Goal: Information Seeking & Learning: Learn about a topic

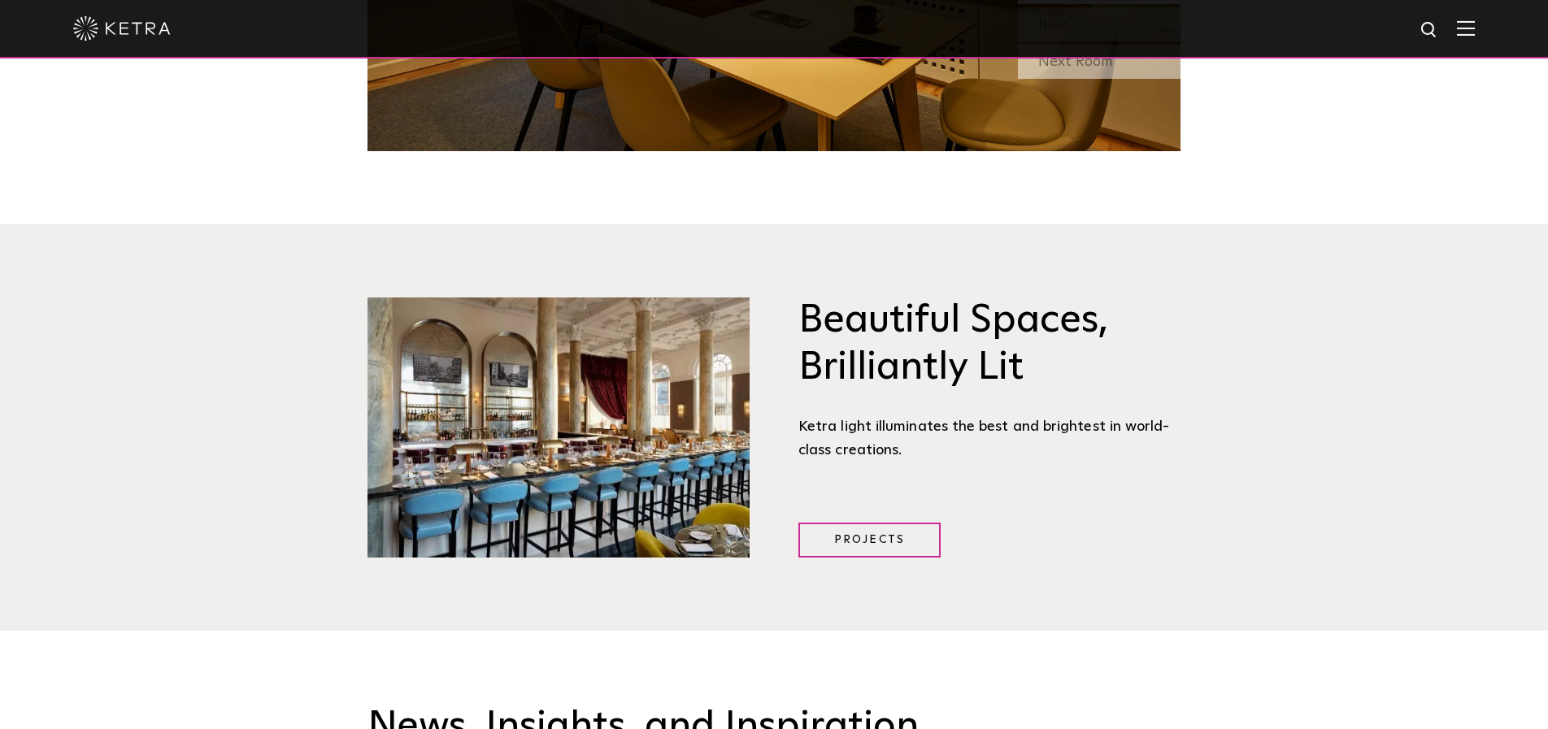
scroll to position [1591, 0]
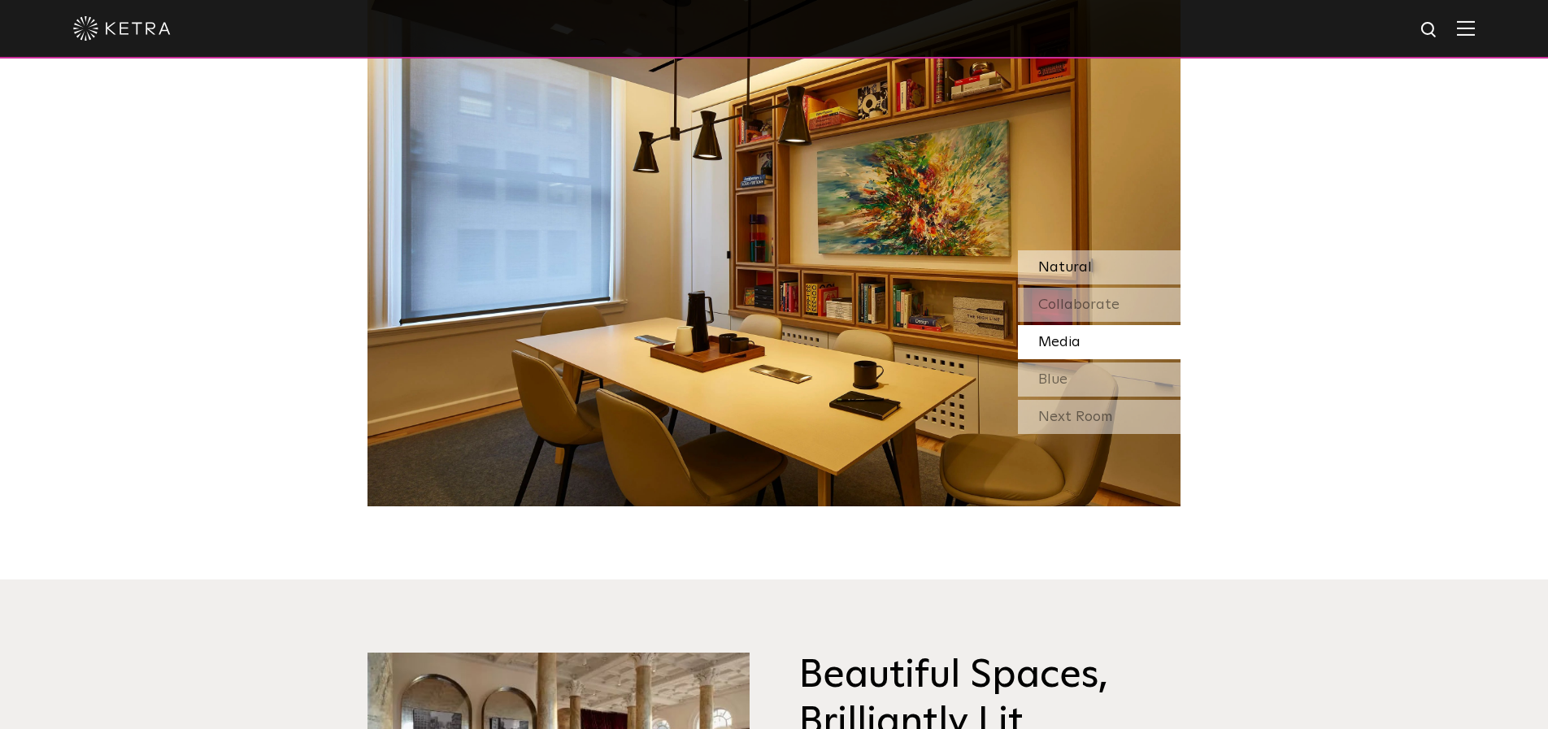
click at [1089, 261] on span "Natural" at bounding box center [1065, 267] width 54 height 15
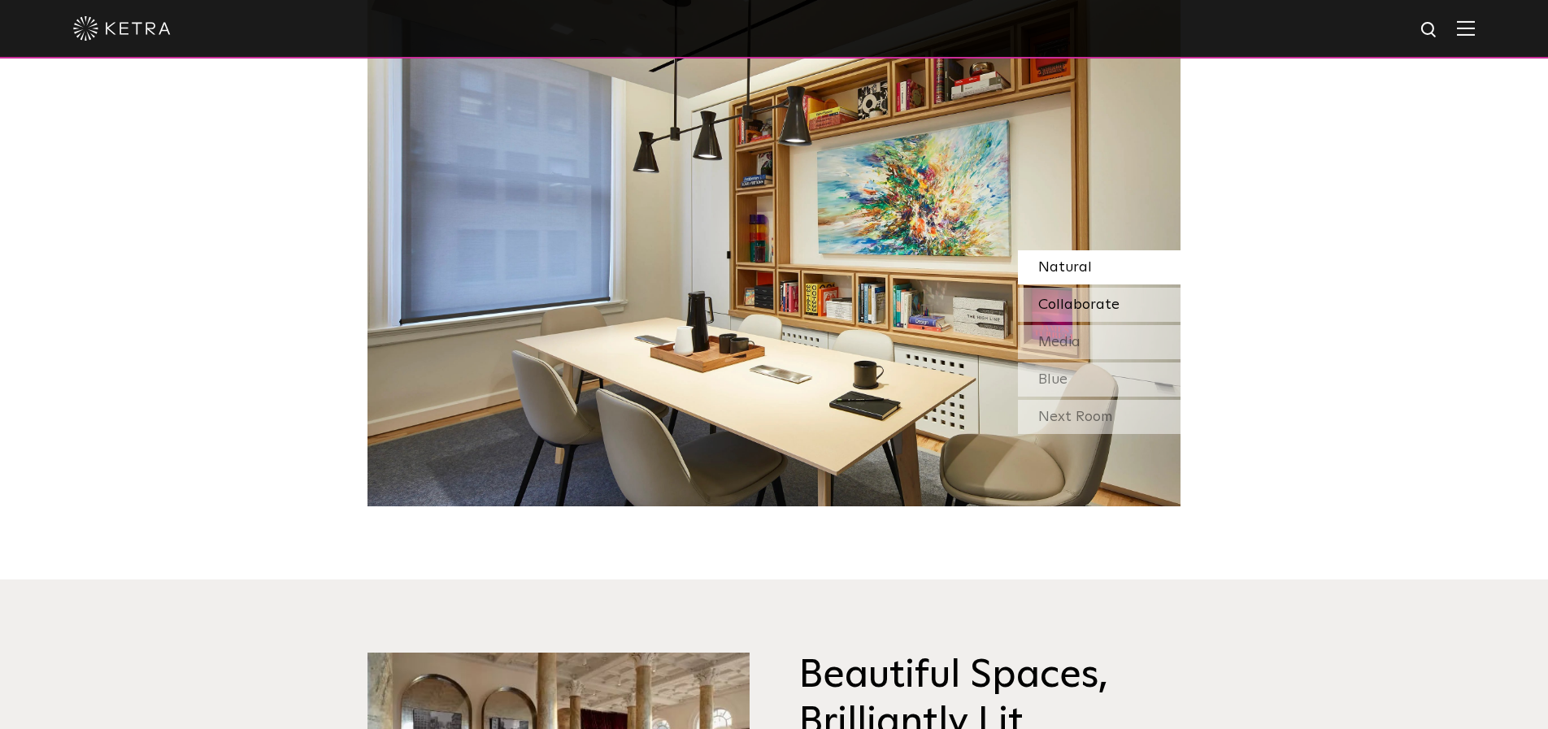
click at [1101, 312] on span "Collaborate" at bounding box center [1078, 305] width 81 height 15
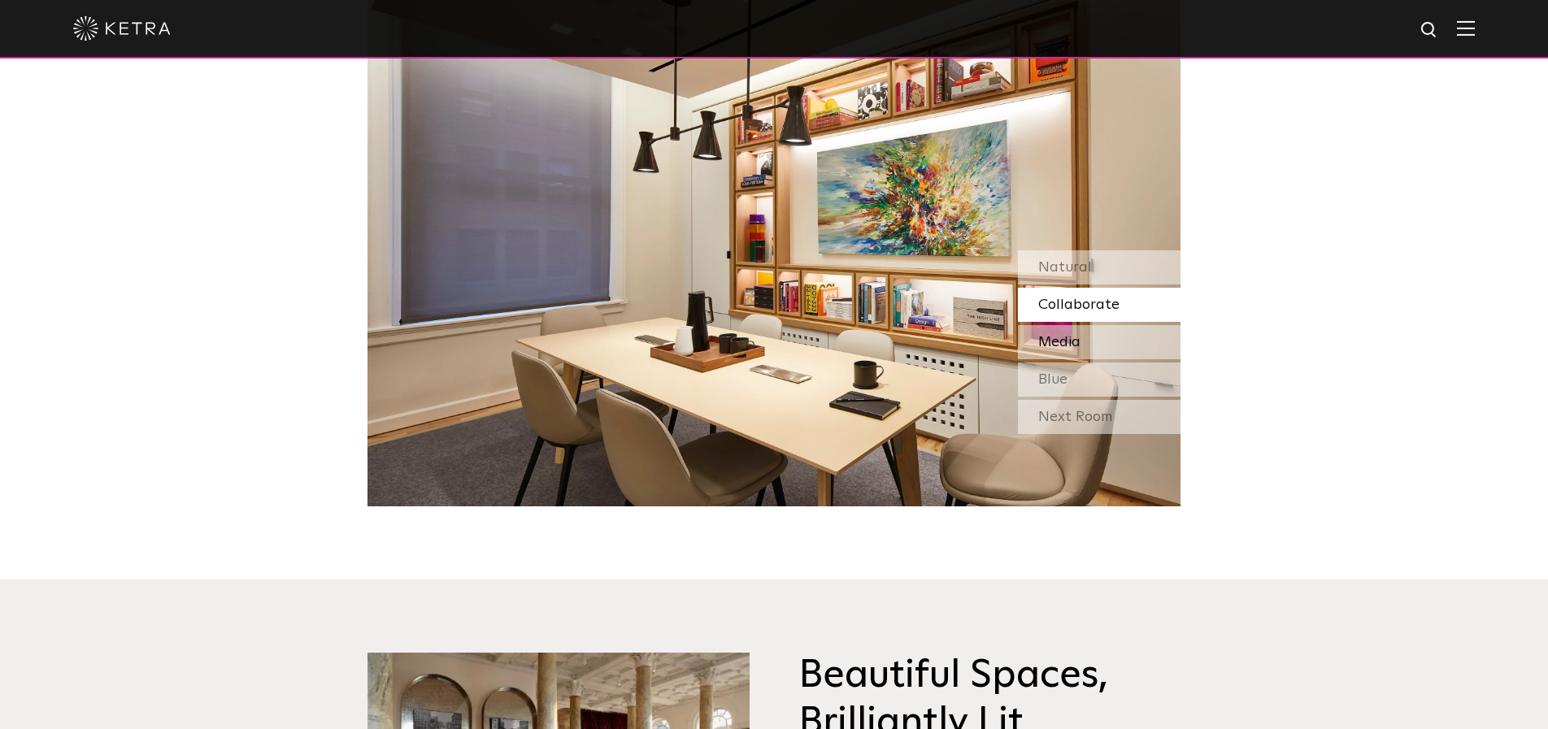
click at [1099, 329] on div "Media" at bounding box center [1099, 342] width 163 height 34
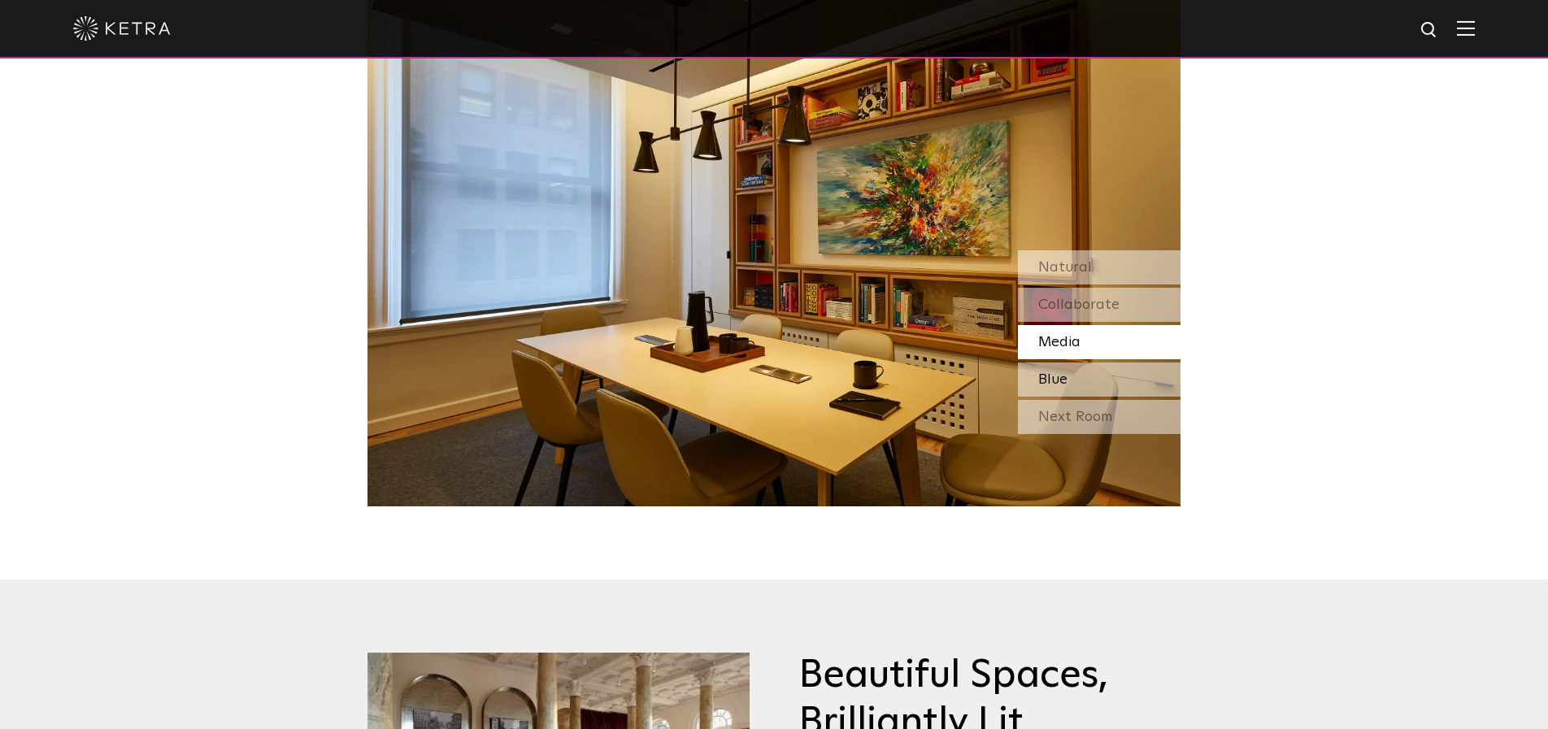
click at [1097, 366] on div "Blue" at bounding box center [1099, 380] width 163 height 34
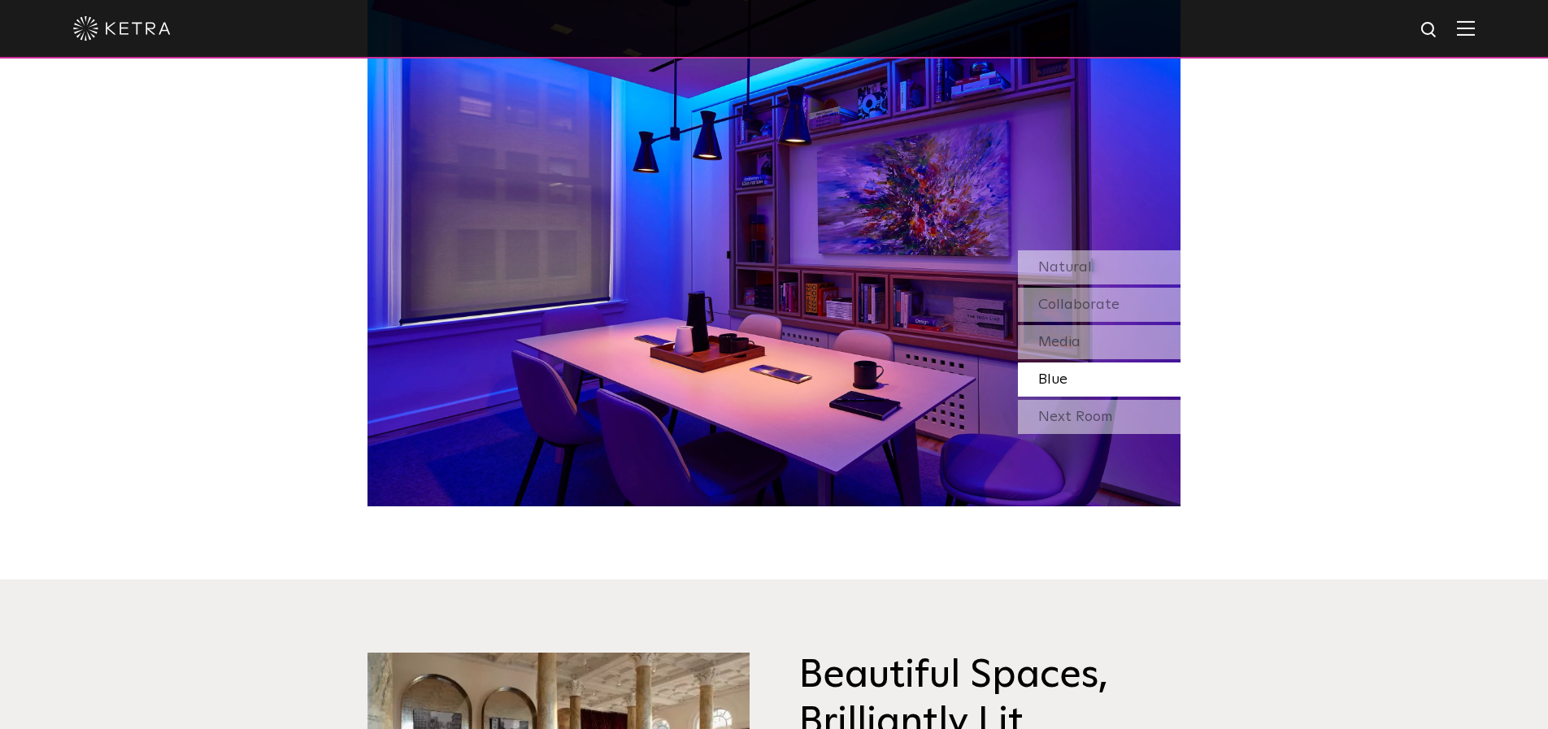
click at [1094, 392] on div "Blue" at bounding box center [1099, 380] width 163 height 34
click at [1093, 411] on div "Next Room" at bounding box center [1099, 417] width 163 height 34
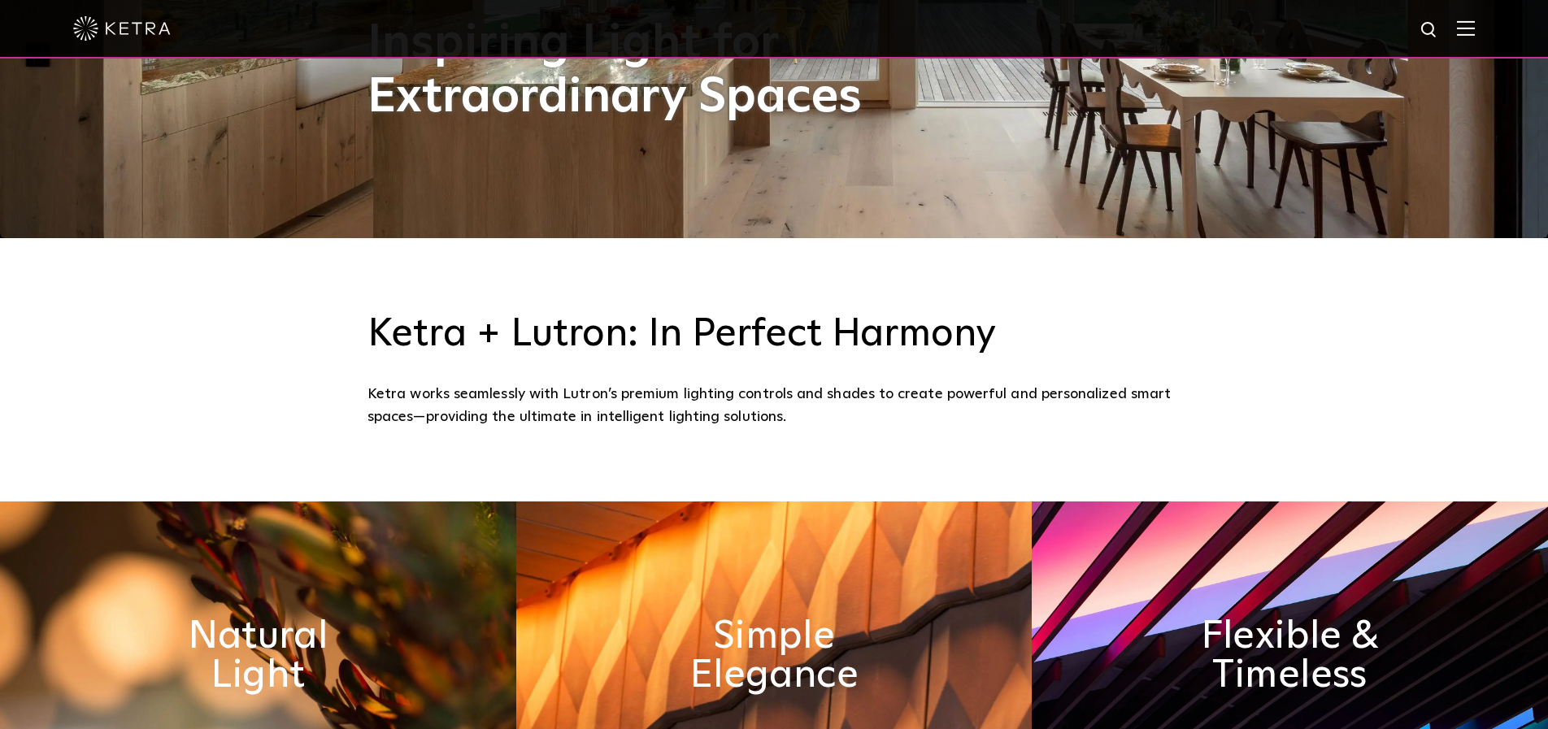
scroll to position [0, 0]
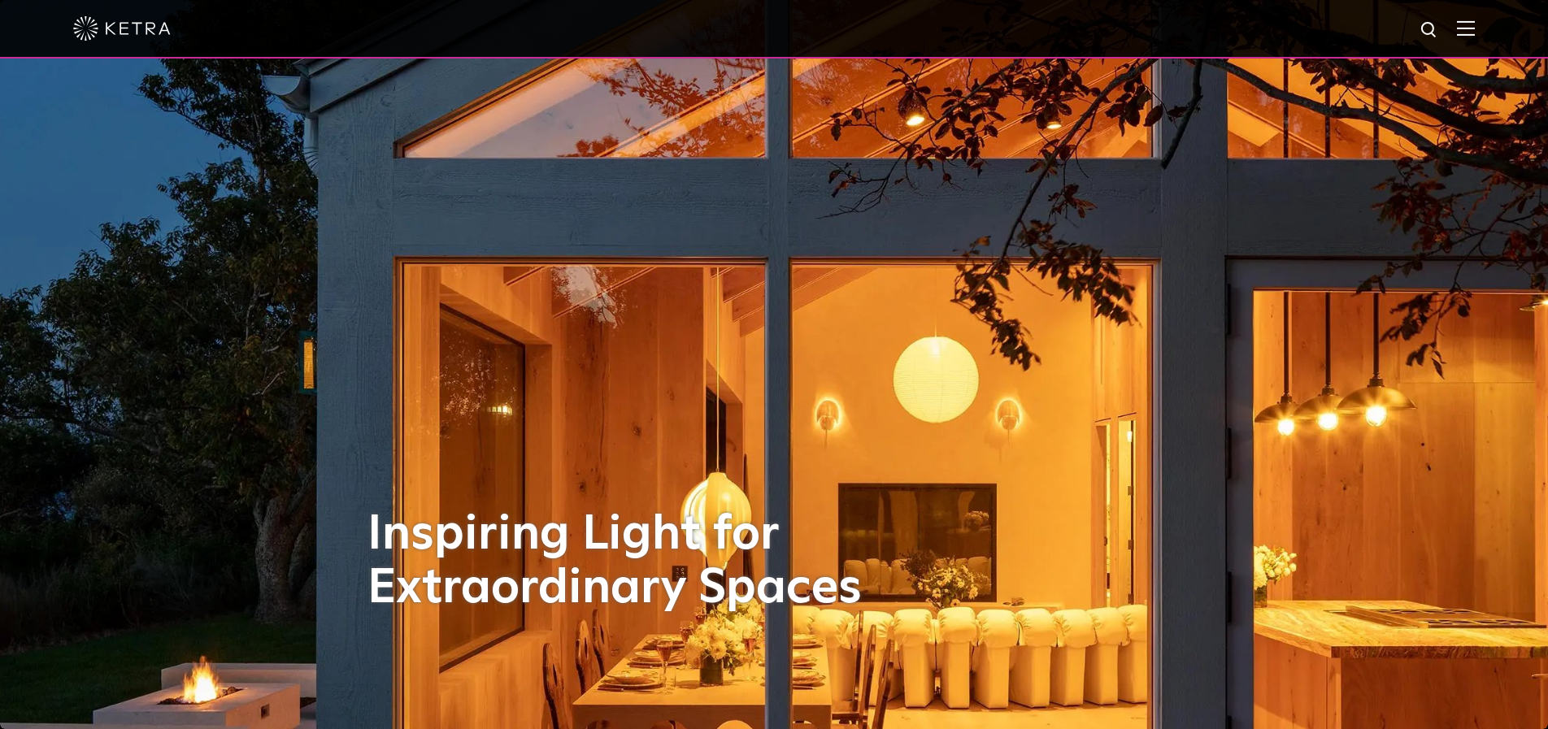
click at [1472, 23] on img at bounding box center [1466, 27] width 18 height 15
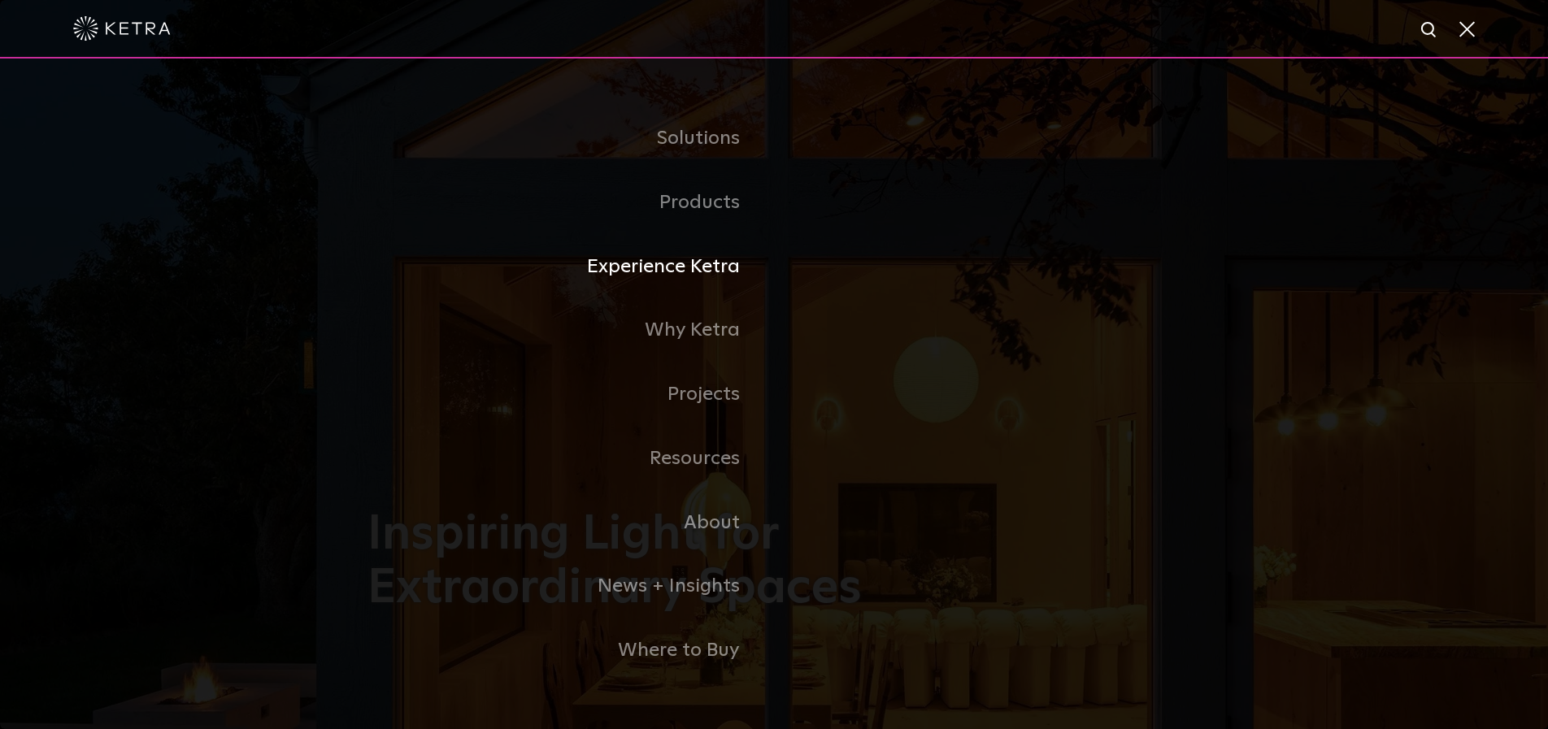
click at [702, 263] on link "Experience Ketra" at bounding box center [570, 267] width 406 height 64
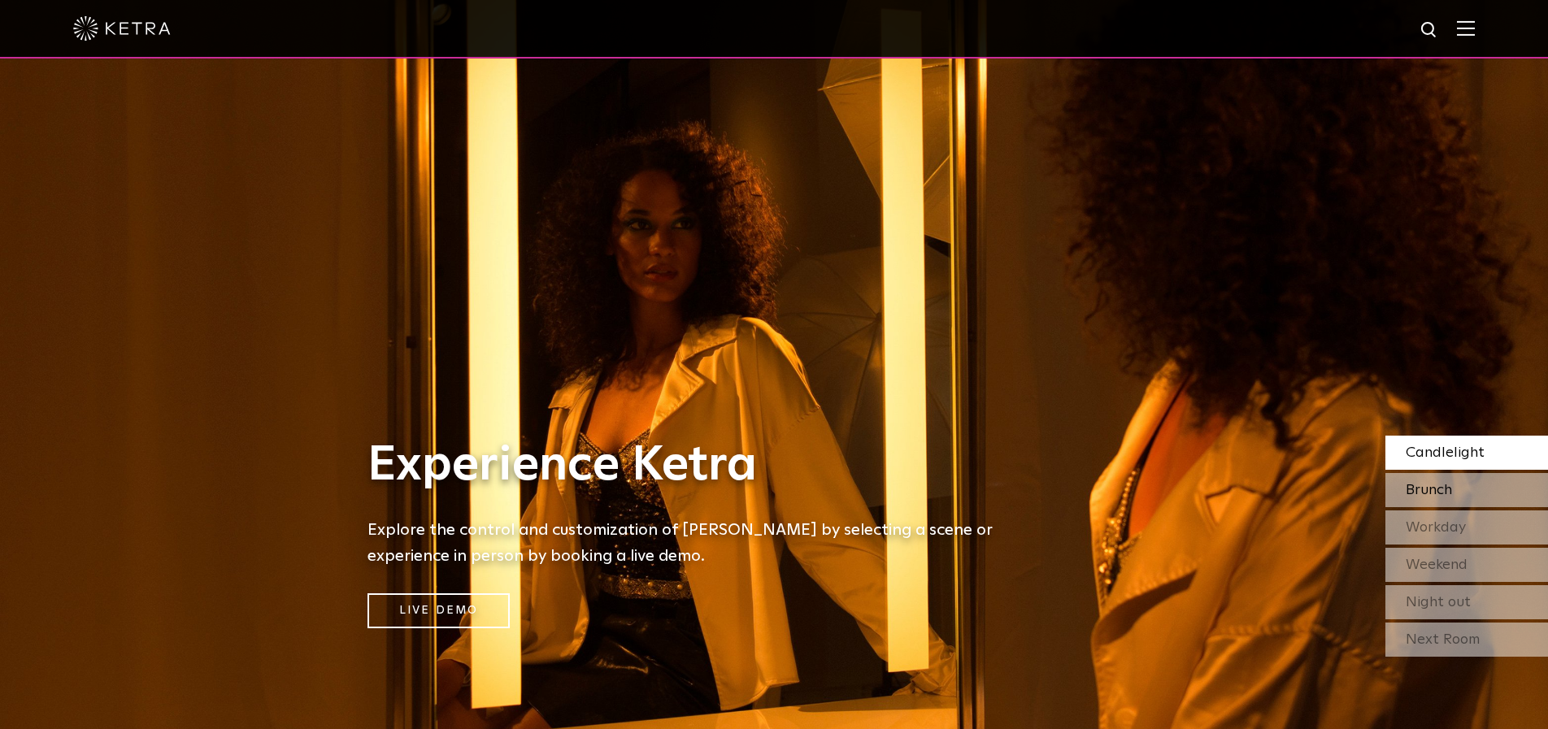
click at [1410, 489] on span "Brunch" at bounding box center [1429, 490] width 46 height 15
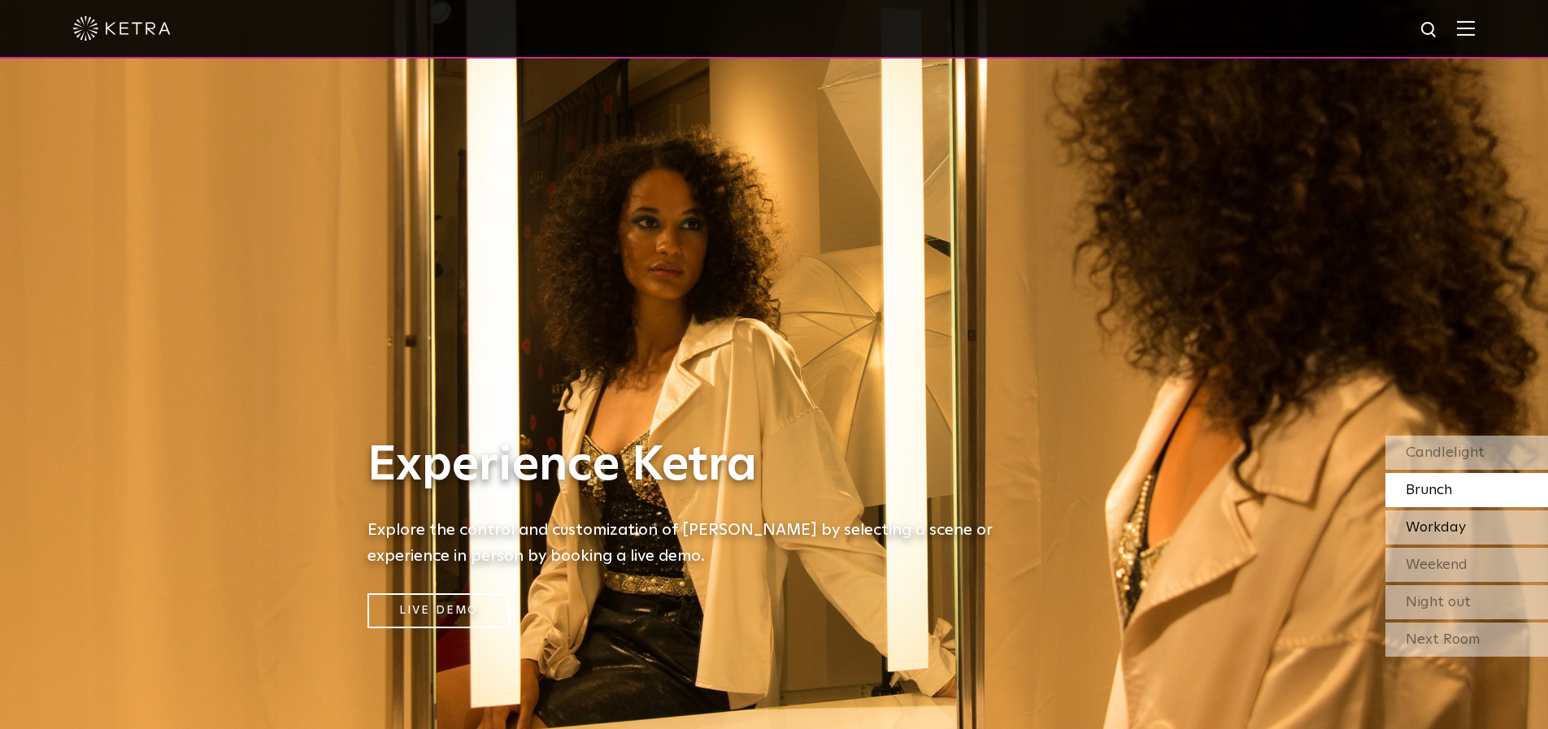
click at [1419, 535] on div "Workday" at bounding box center [1466, 528] width 163 height 34
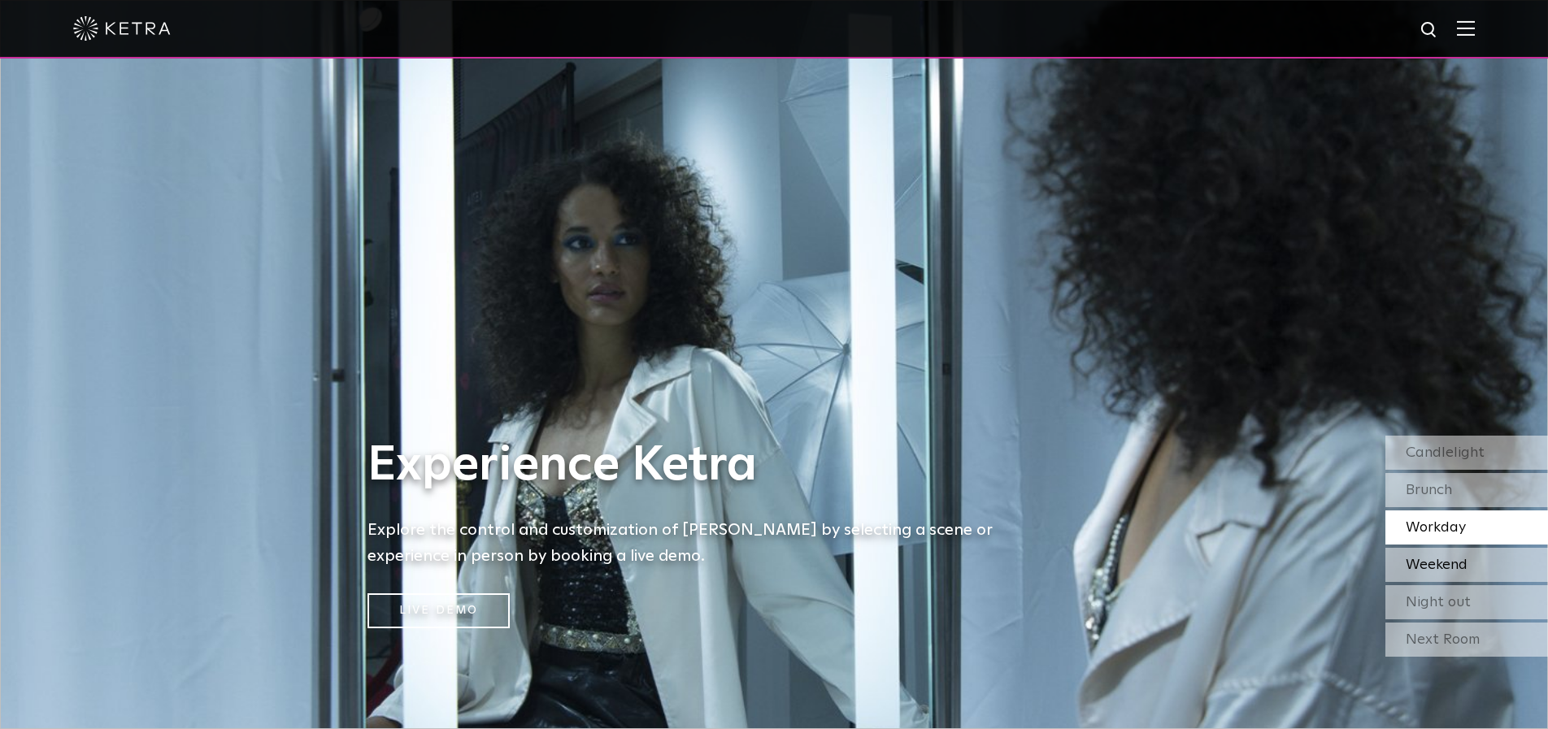
click at [1415, 563] on span "Weekend" at bounding box center [1437, 565] width 62 height 15
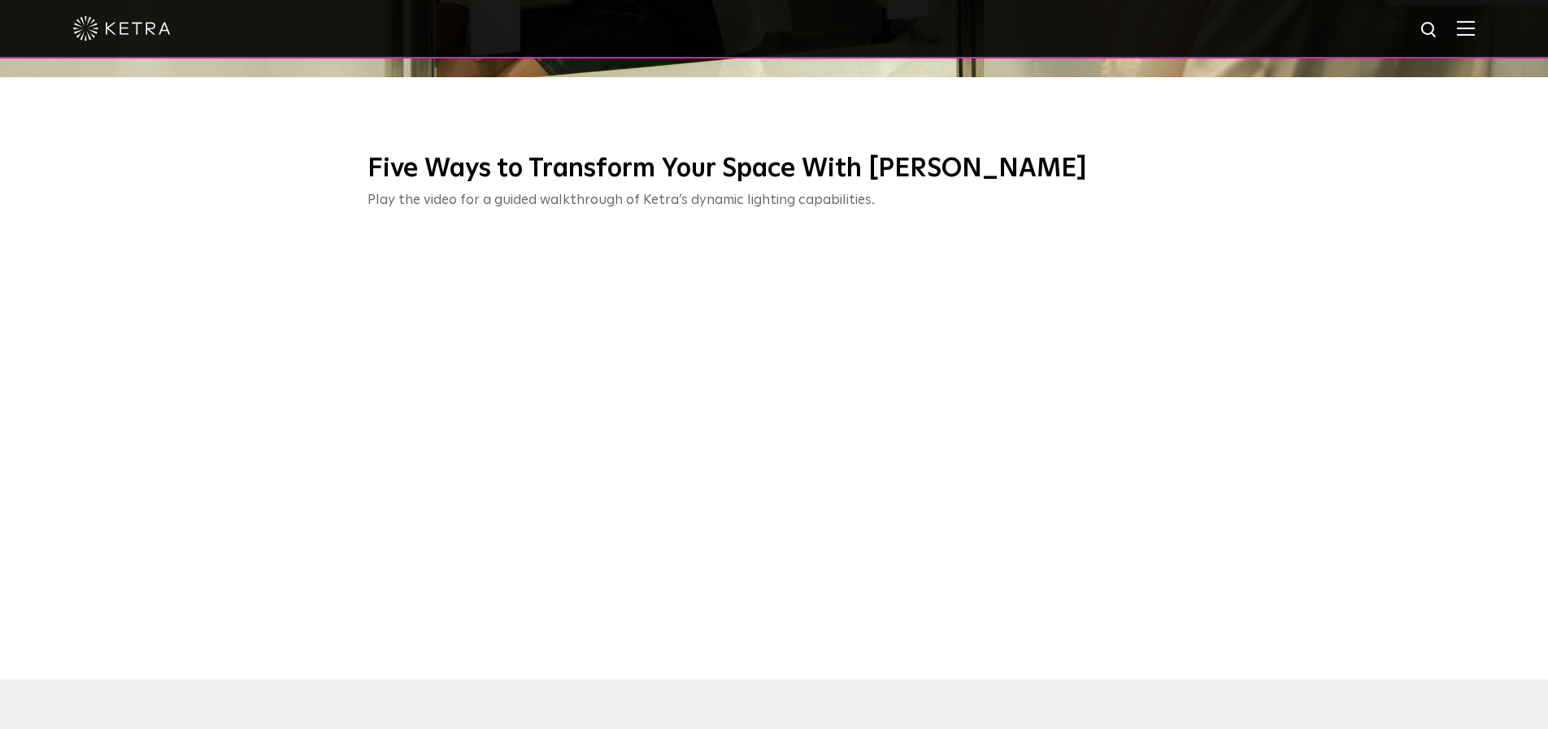
scroll to position [736, 0]
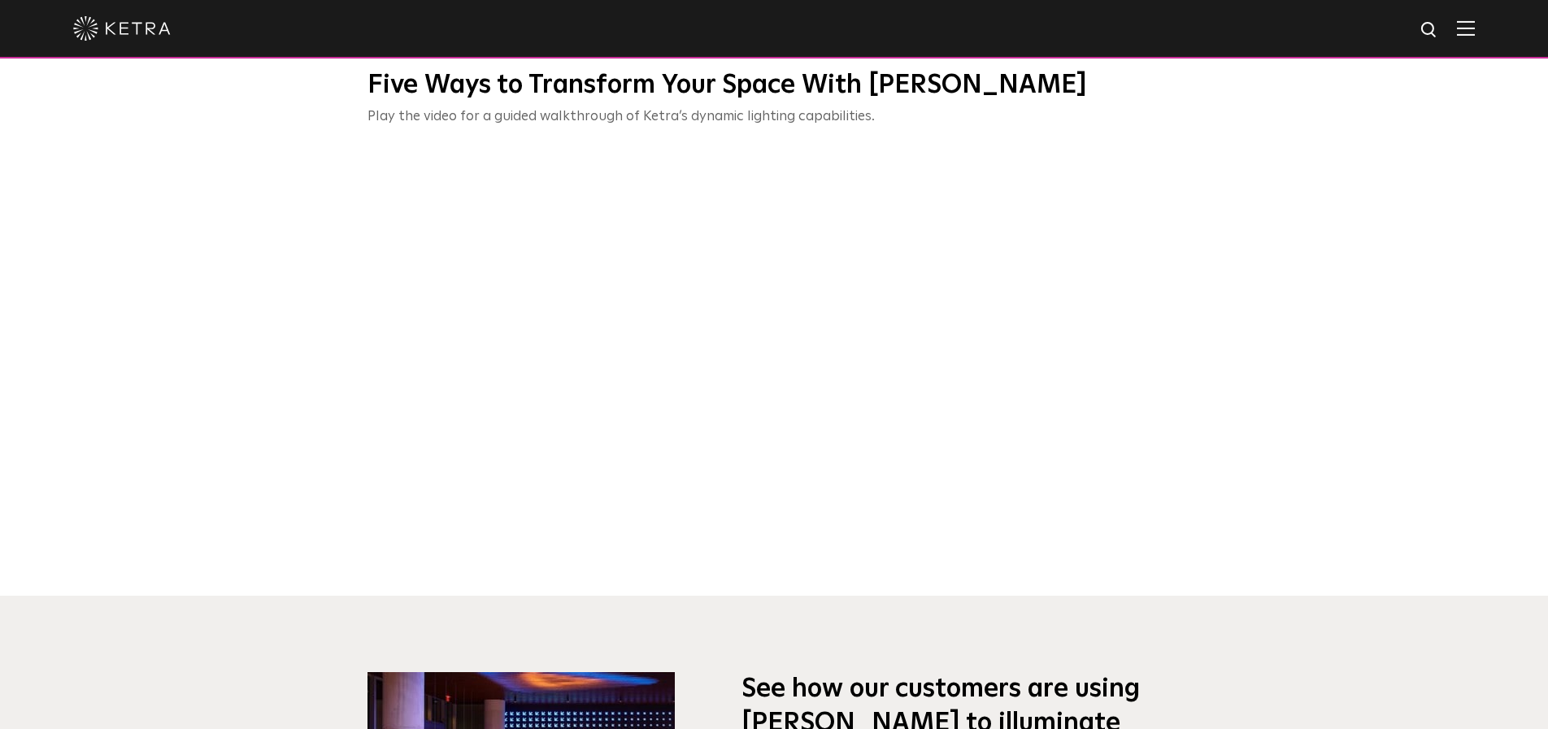
click at [1222, 159] on div "Five Ways to Transform Your Space With [PERSON_NAME] Play the video for a guide…" at bounding box center [774, 319] width 1548 height 556
click at [1285, 180] on div "Five Ways to Transform Your Space With [PERSON_NAME] Play the video for a guide…" at bounding box center [774, 319] width 1548 height 556
